Goal: Find specific page/section

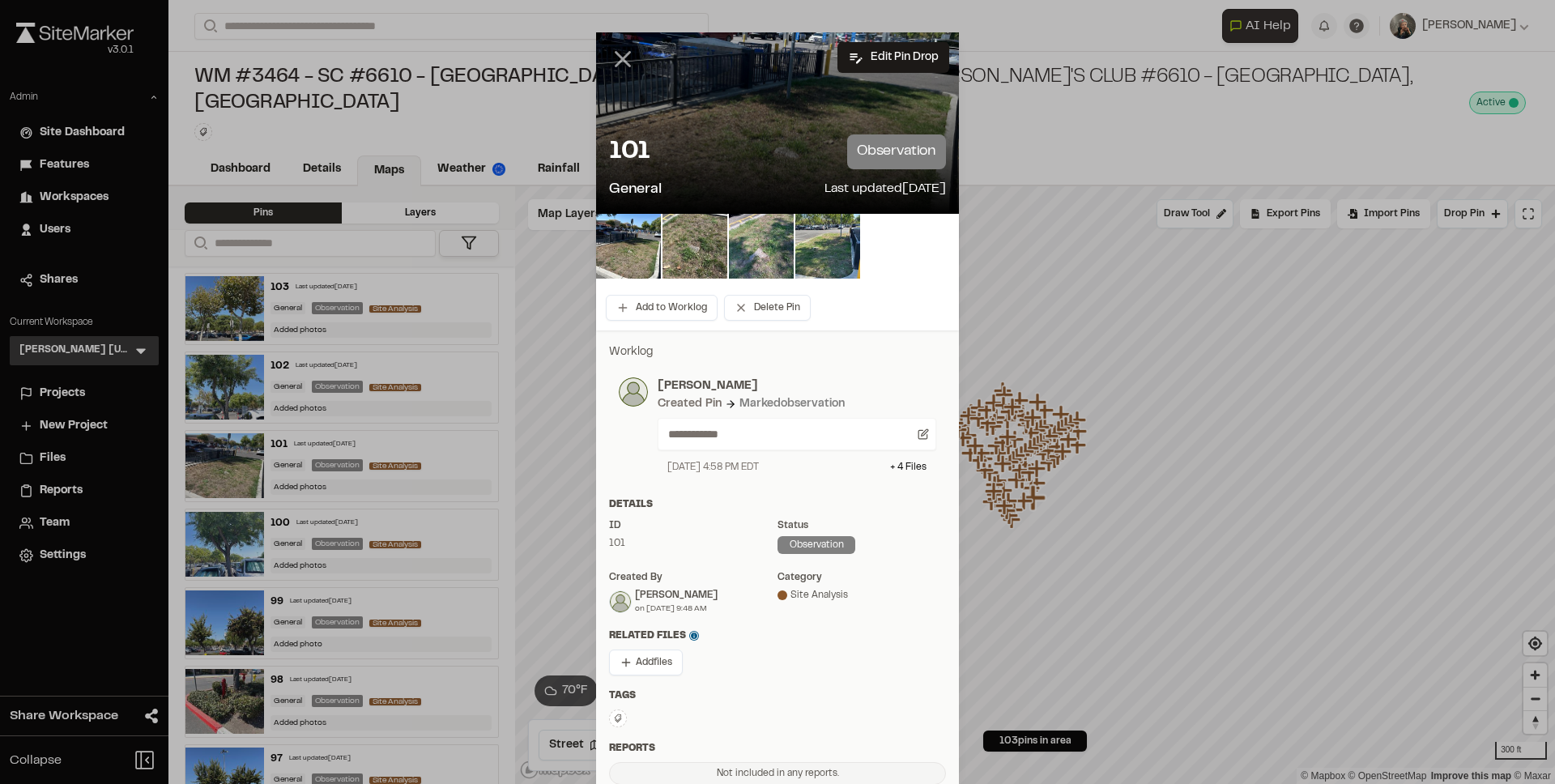
click at [626, 54] on icon at bounding box center [623, 60] width 28 height 28
